Goal: Task Accomplishment & Management: Manage account settings

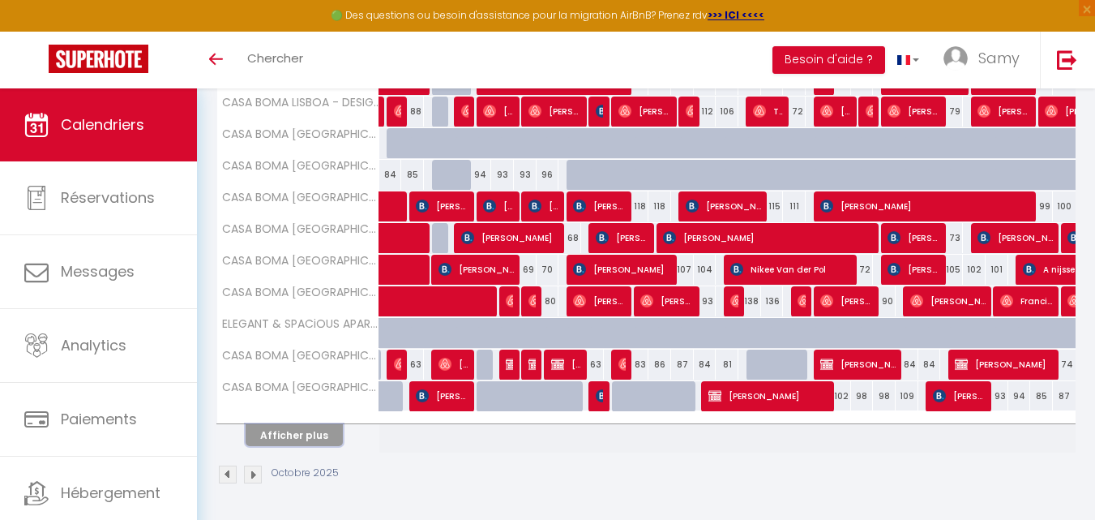
click at [308, 440] on button "Afficher plus" at bounding box center [294, 435] width 97 height 22
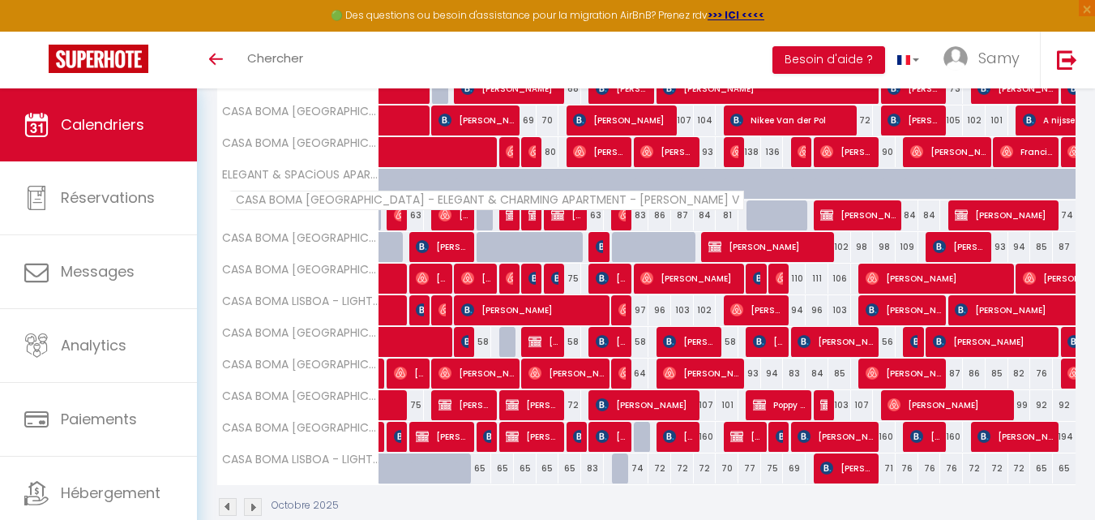
scroll to position [771, 0]
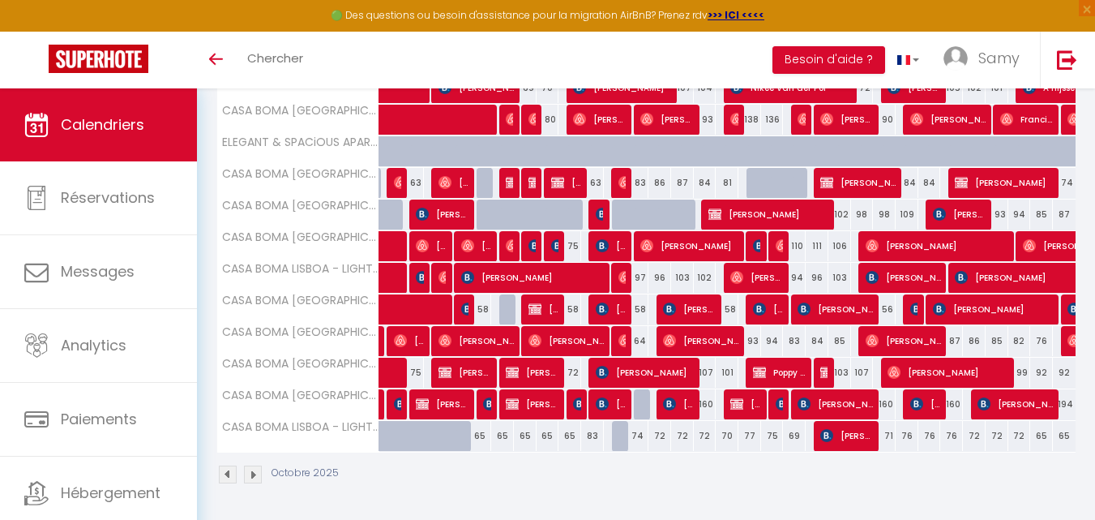
click at [641, 180] on div "83" at bounding box center [637, 183] width 23 height 30
type input "83"
type input "Dim 12 Octobre 2025"
type input "Lun 13 Octobre 2025"
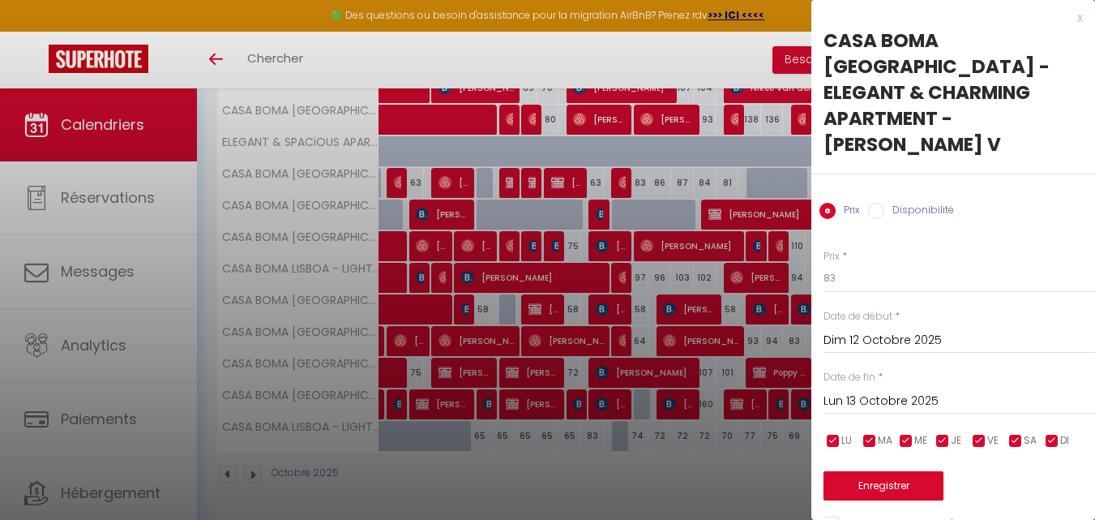
click at [600, 182] on div at bounding box center [547, 260] width 1095 height 520
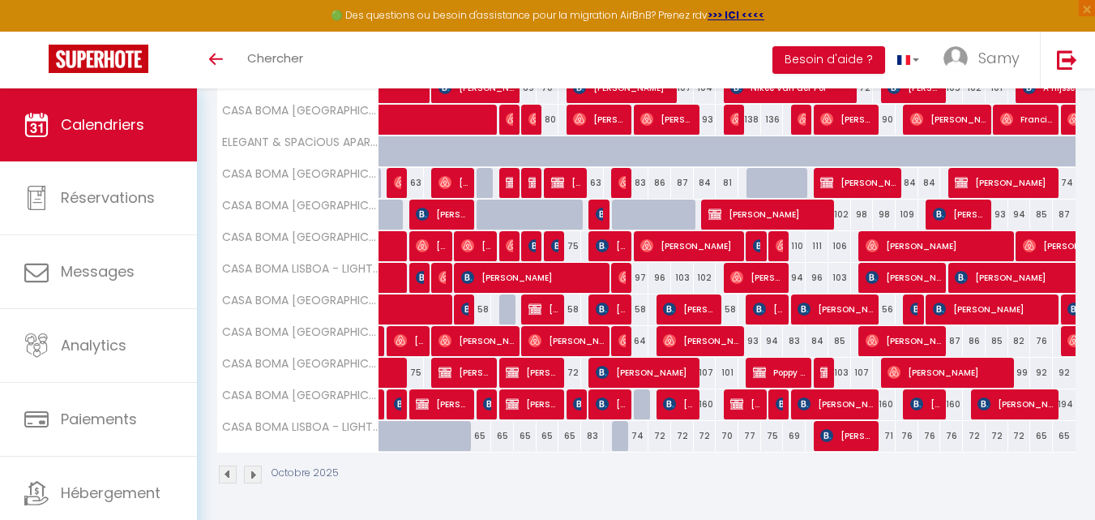
click at [596, 181] on div "63" at bounding box center [592, 183] width 23 height 30
type input "63"
type input "Ven 10 Octobre 2025"
type input "Sam 11 Octobre 2025"
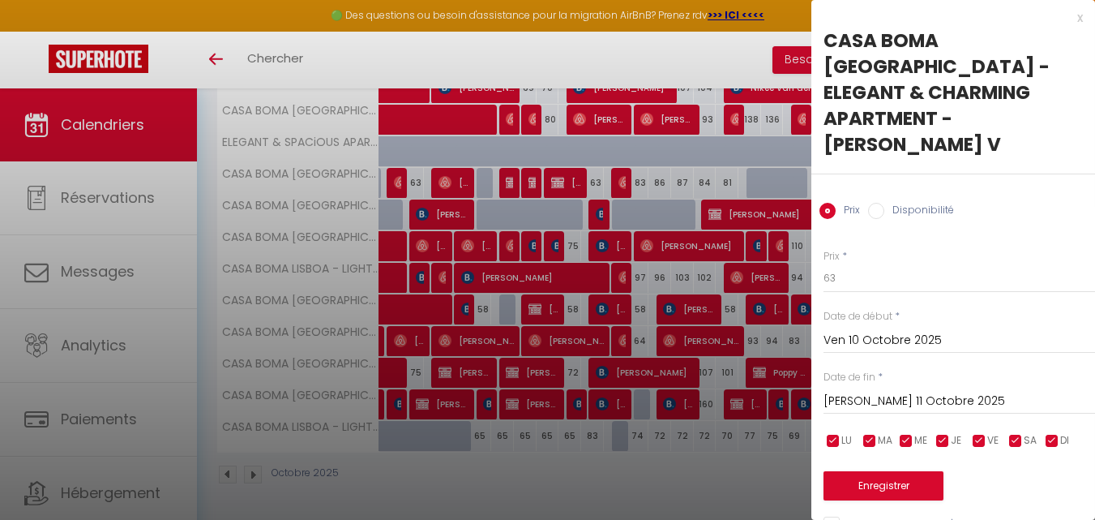
click at [909, 203] on label "Disponibilité" at bounding box center [919, 212] width 70 height 18
click at [884, 203] on input "Disponibilité" at bounding box center [876, 211] width 16 height 16
radio input "true"
radio input "false"
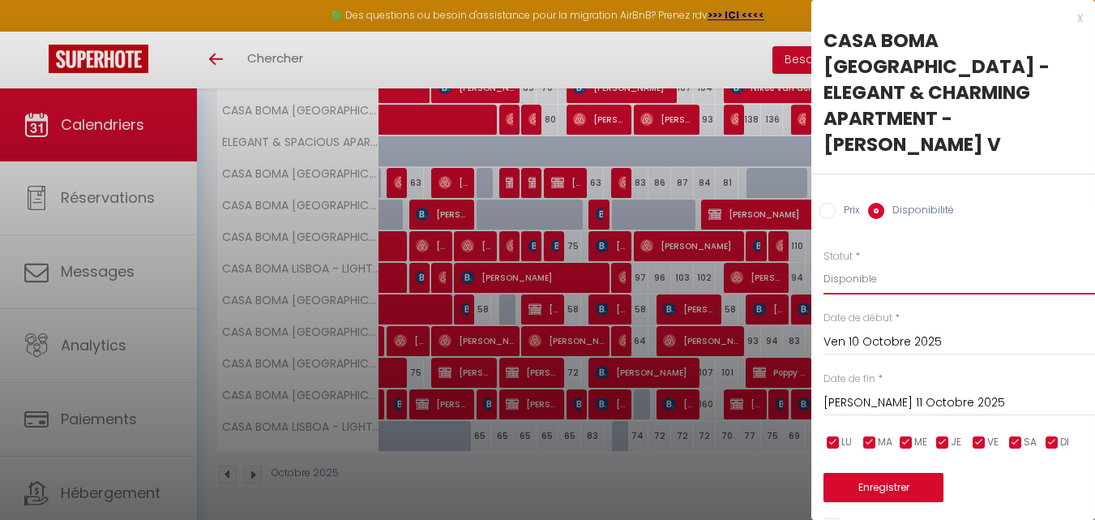
click at [901, 263] on select "Disponible Indisponible" at bounding box center [959, 278] width 272 height 31
select select "0"
click at [823, 263] on select "Disponible Indisponible" at bounding box center [959, 278] width 272 height 31
click at [899, 473] on button "Enregistrer" at bounding box center [883, 487] width 120 height 29
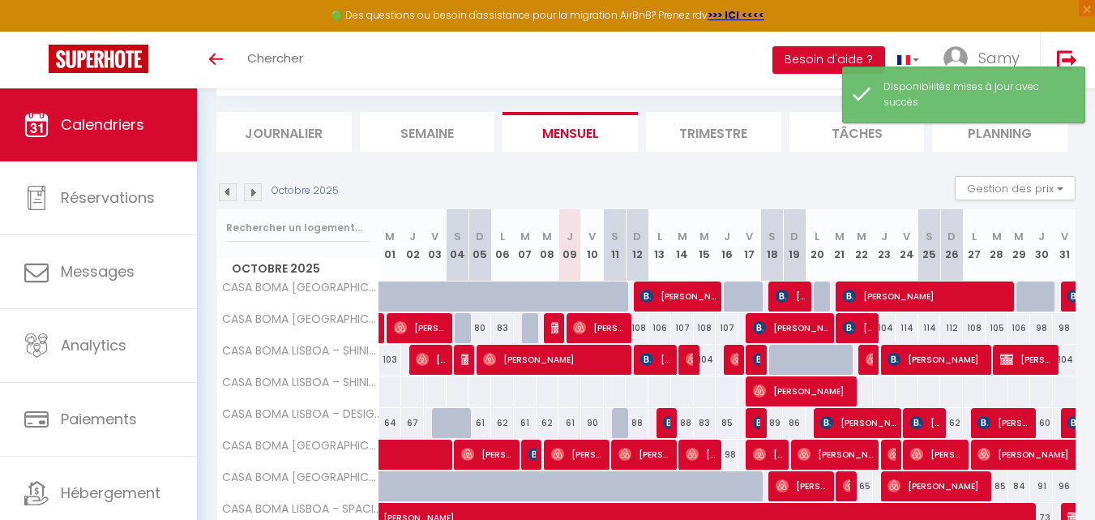
scroll to position [589, 0]
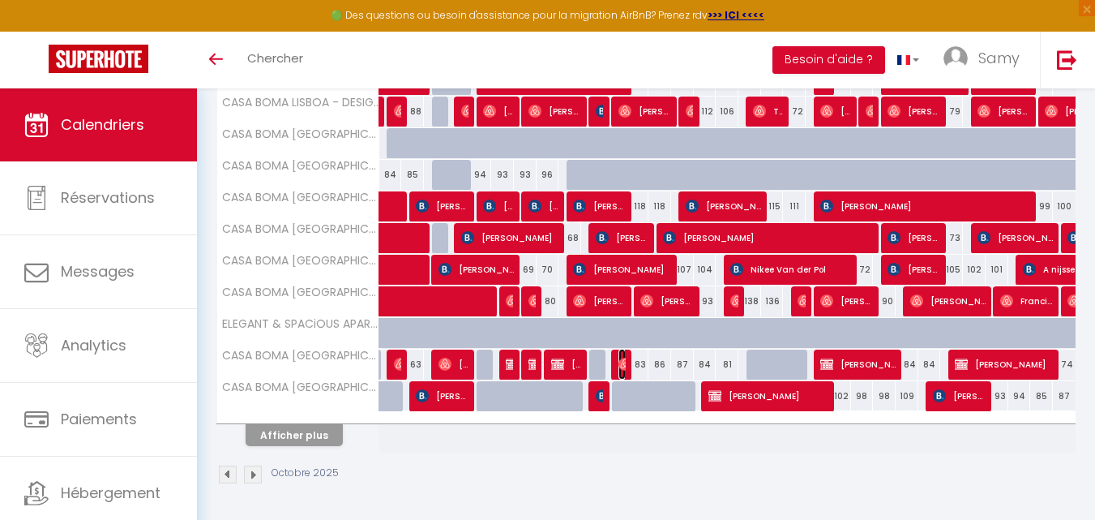
click at [624, 363] on img at bounding box center [624, 363] width 13 height 13
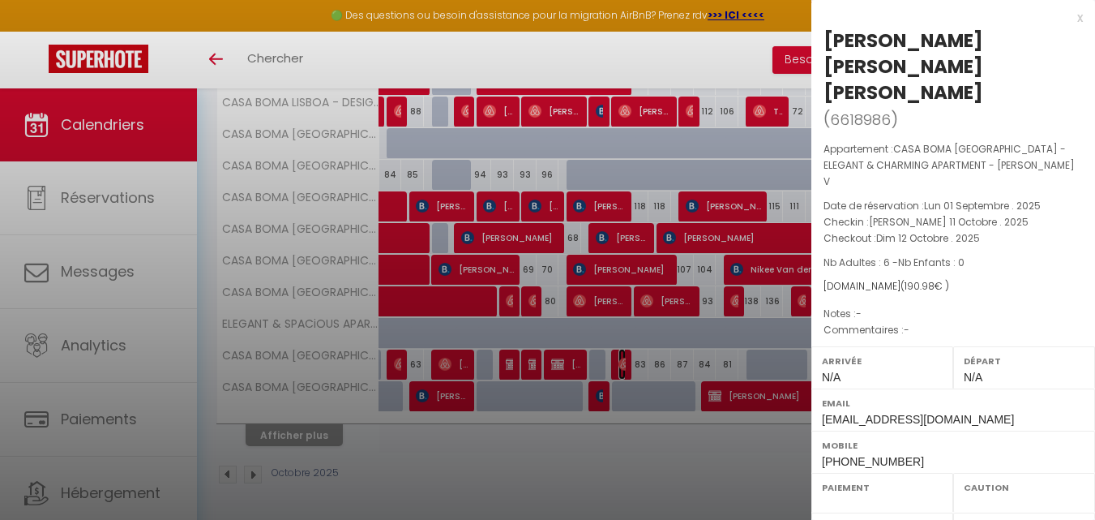
select select "OK"
select select "0"
select select "1"
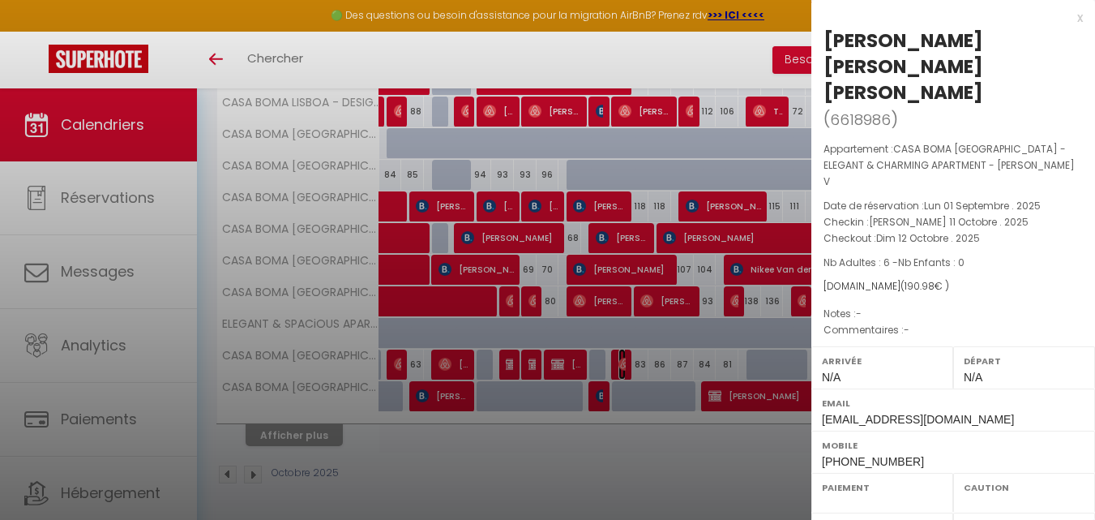
select select
click at [623, 364] on div at bounding box center [547, 260] width 1095 height 520
